Goal: Information Seeking & Learning: Learn about a topic

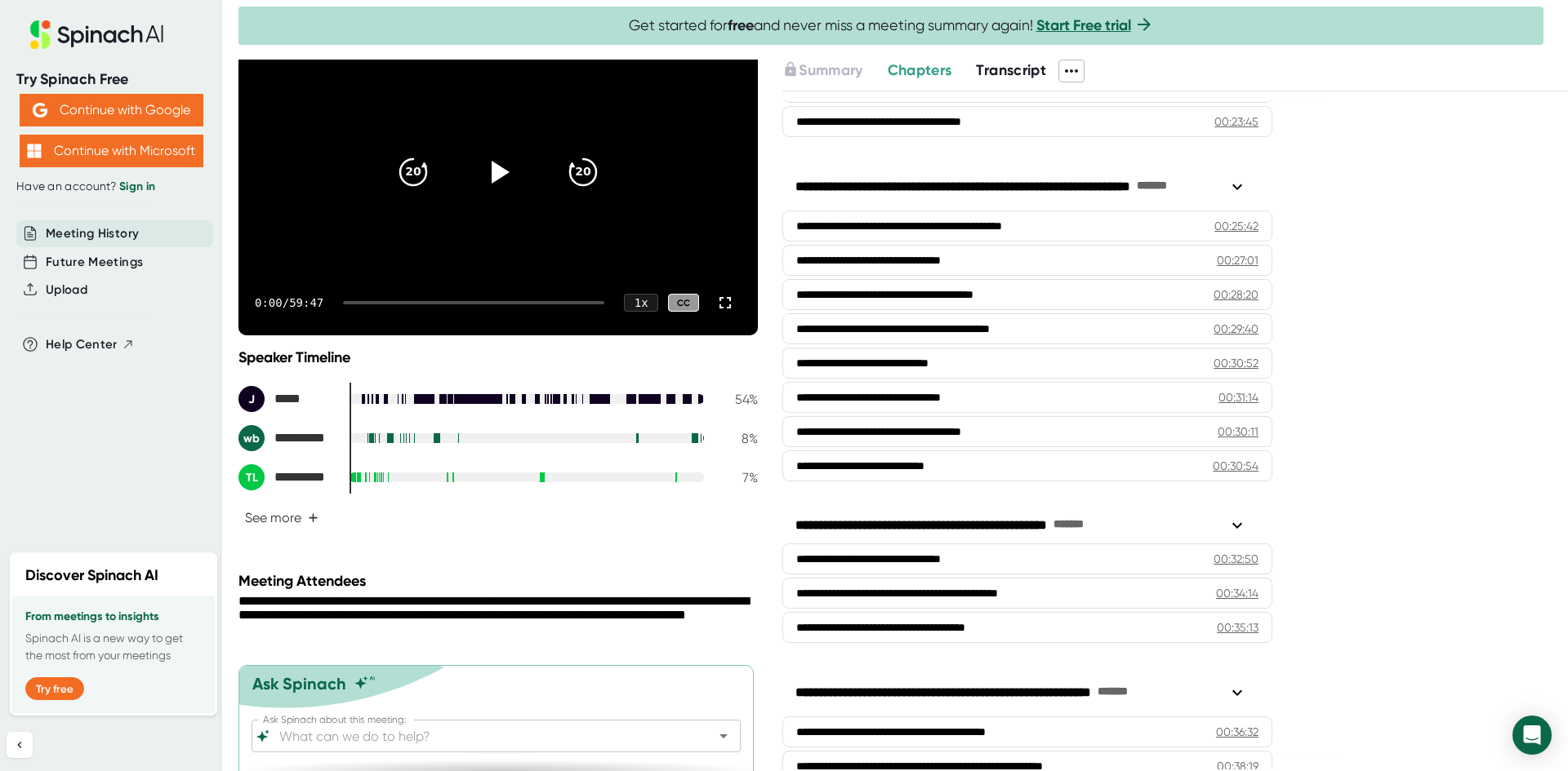
scroll to position [979, 0]
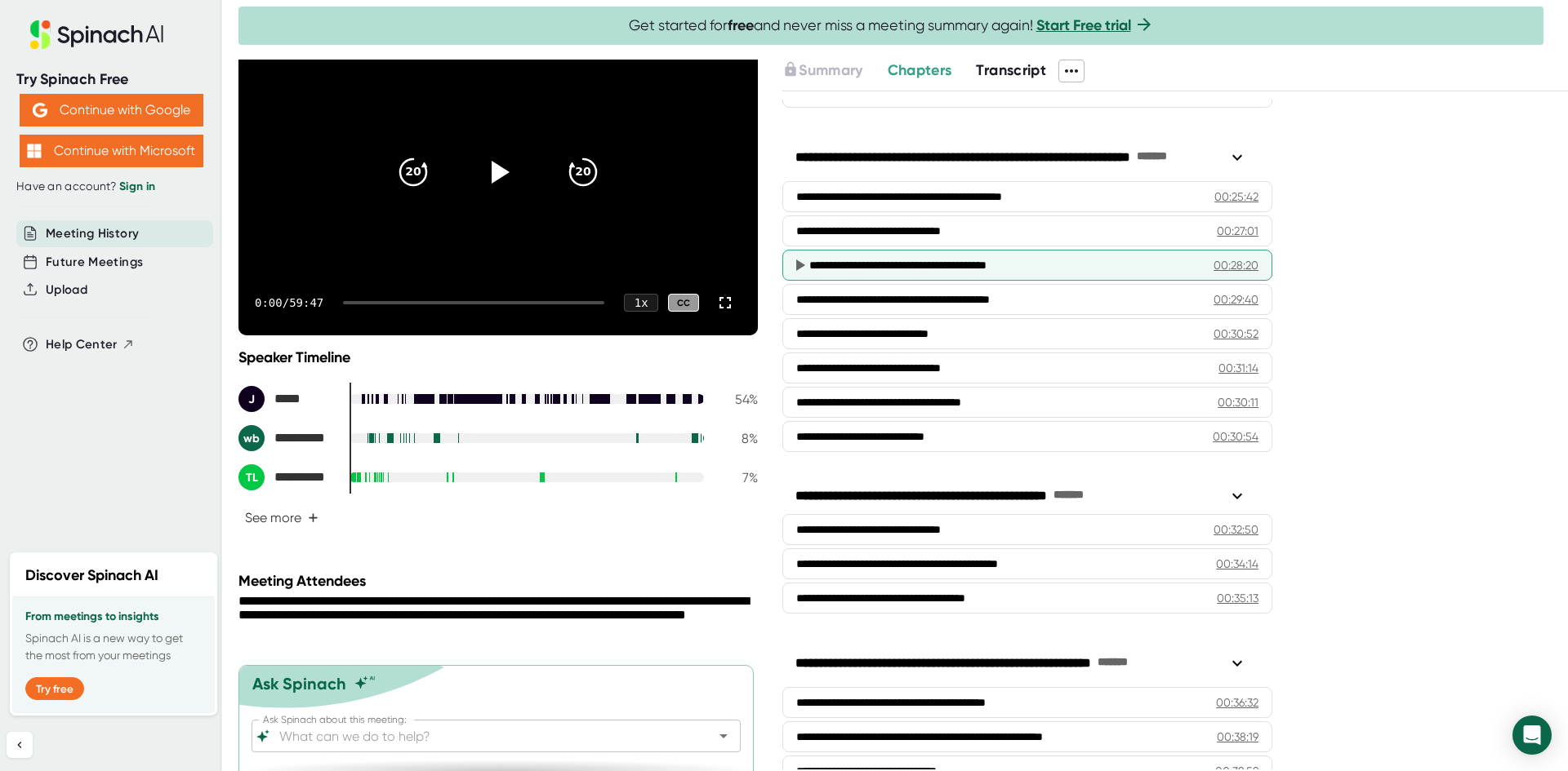
click at [1008, 267] on div "**********" at bounding box center [998, 265] width 379 height 16
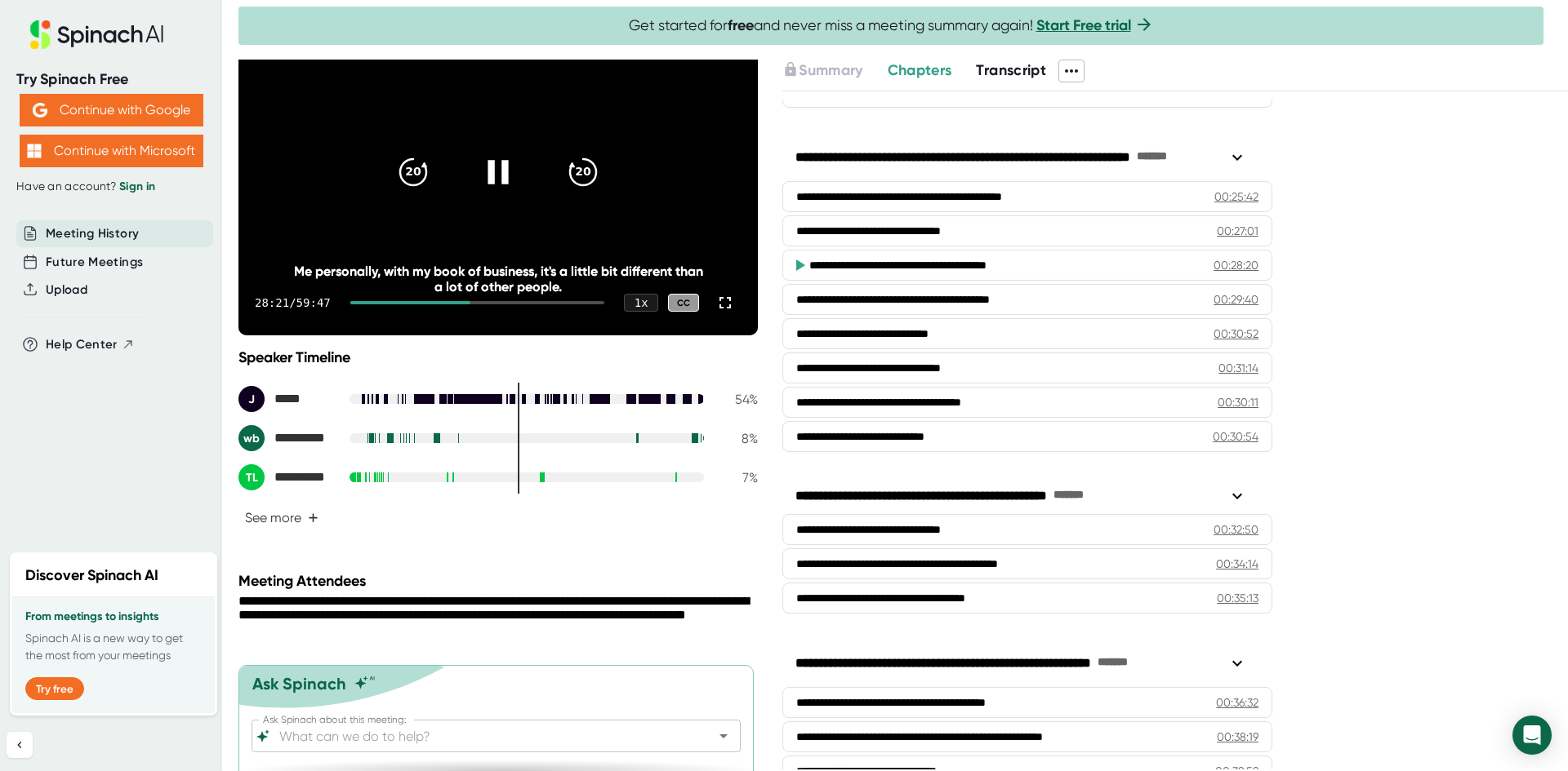
click at [496, 169] on icon at bounding box center [498, 171] width 21 height 24
